Goal: Check status: Check status

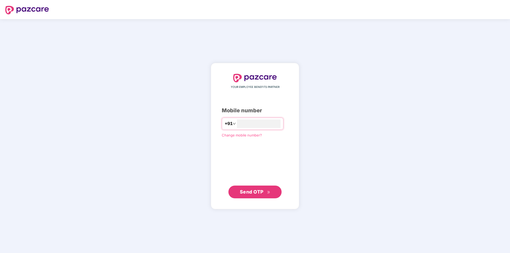
type input "**********"
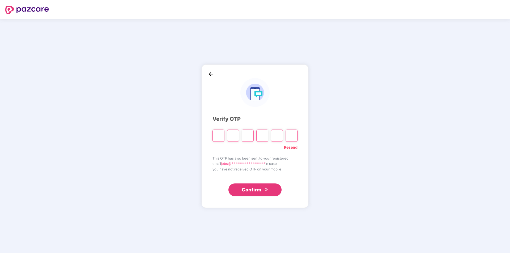
type input "*"
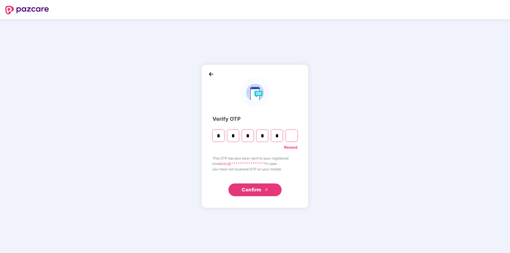
type input "*"
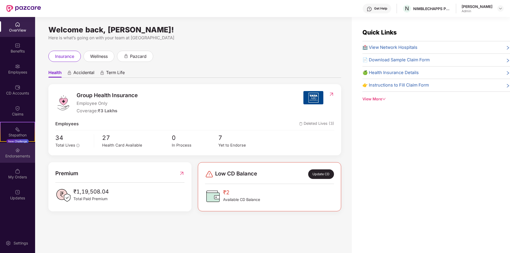
click at [20, 145] on div "Endorsements" at bounding box center [17, 153] width 35 height 20
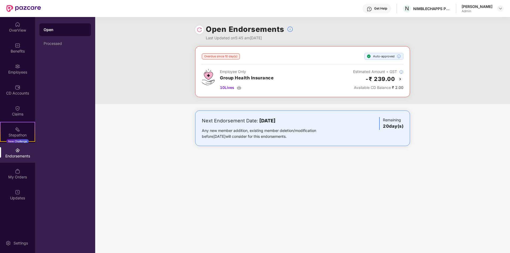
click at [397, 77] on img at bounding box center [400, 79] width 6 height 6
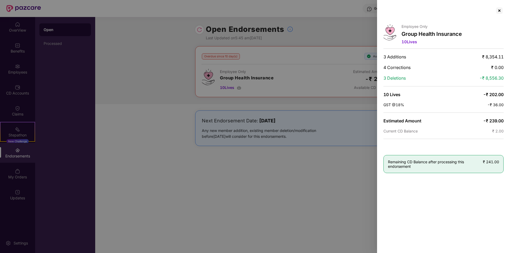
click at [298, 198] on div at bounding box center [255, 126] width 510 height 253
click at [499, 11] on div at bounding box center [499, 10] width 9 height 9
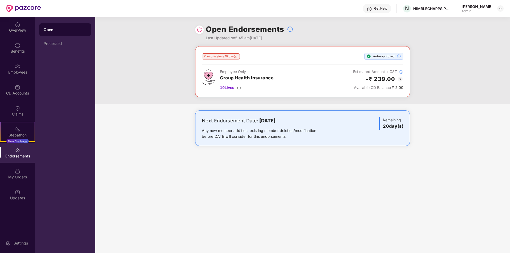
click at [194, 32] on div "Open Endorsements Last Updated on 5:45 am[DATE]" at bounding box center [302, 31] width 415 height 29
click at [202, 30] on div at bounding box center [199, 30] width 9 height 9
click at [200, 28] on img at bounding box center [199, 29] width 5 height 5
click at [65, 42] on div "Processed" at bounding box center [65, 43] width 43 height 4
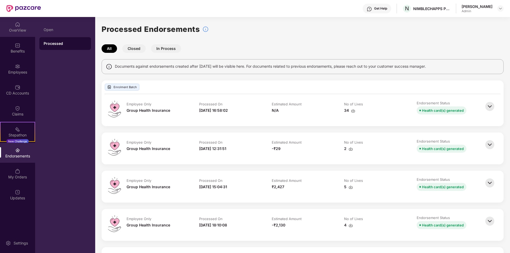
click at [19, 27] on img at bounding box center [17, 24] width 5 height 5
